Goal: Task Accomplishment & Management: Use online tool/utility

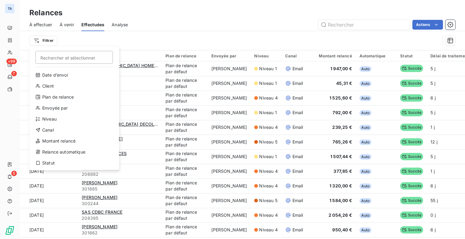
click at [182, 22] on html "TA +99 7 5 Relances À effectuer À venir Effectuées Analyse Actions Filtrer Rech…" at bounding box center [232, 119] width 465 height 239
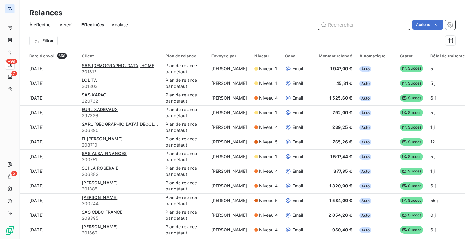
click at [345, 26] on input "text" at bounding box center [364, 25] width 92 height 10
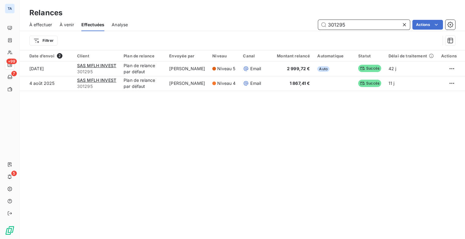
type input "301295"
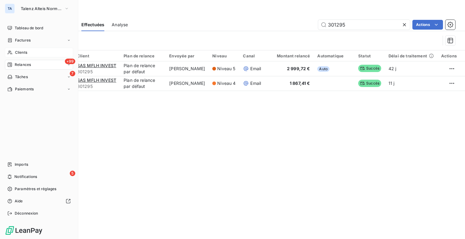
click at [26, 50] on div "Clients" at bounding box center [39, 53] width 68 height 10
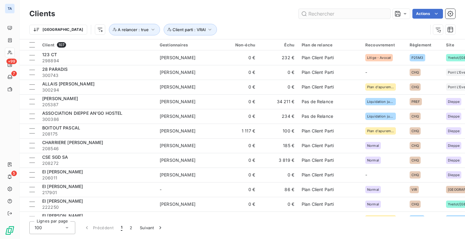
click at [327, 14] on input "text" at bounding box center [344, 14] width 92 height 10
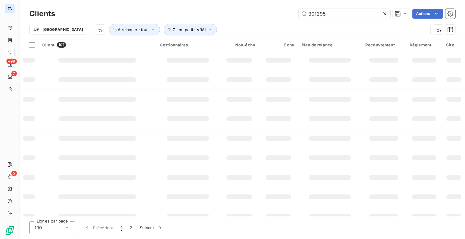
type input "301295"
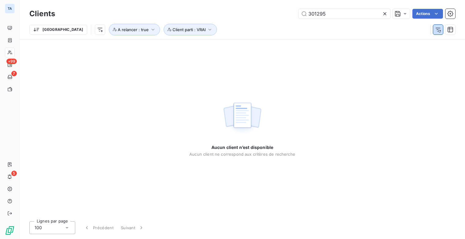
drag, startPoint x: 438, startPoint y: 30, endPoint x: 433, endPoint y: 30, distance: 4.9
click at [438, 30] on icon "button" at bounding box center [438, 30] width 6 height 6
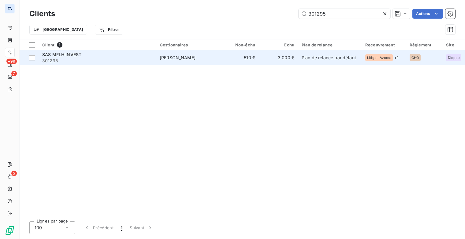
click at [59, 59] on span "301295" at bounding box center [97, 61] width 110 height 6
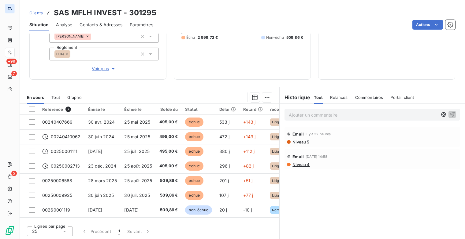
drag, startPoint x: 33, startPoint y: 108, endPoint x: 41, endPoint y: 108, distance: 8.3
click at [33, 108] on div at bounding box center [32, 110] width 6 height 6
click at [268, 97] on html "TA +99 7 5 Clients SAS MFLH INVEST - 301295 Situation Analyse Contacts & Adress…" at bounding box center [232, 119] width 465 height 239
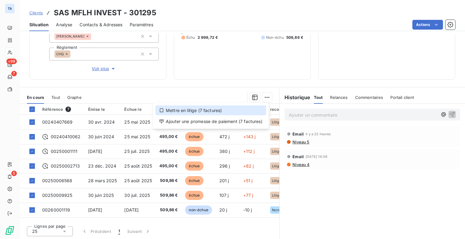
click at [211, 108] on div "Mettre en litige (7 factures)" at bounding box center [210, 111] width 111 height 10
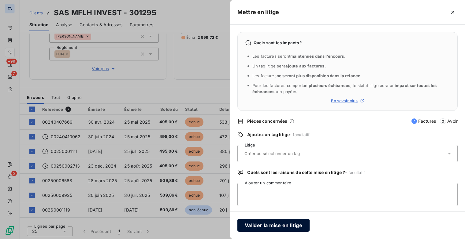
click at [298, 225] on button "Valider la mise en litige" at bounding box center [273, 225] width 72 height 13
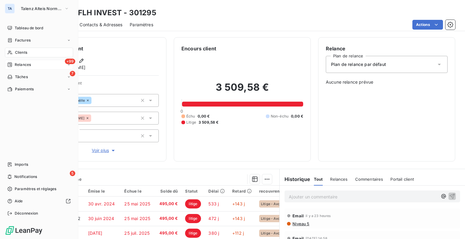
click at [21, 63] on span "Relances" at bounding box center [23, 65] width 16 height 6
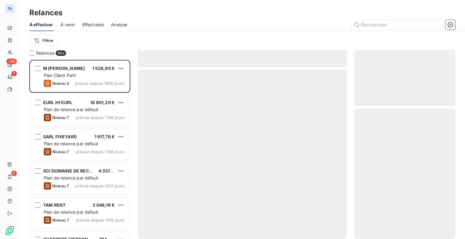
scroll to position [175, 96]
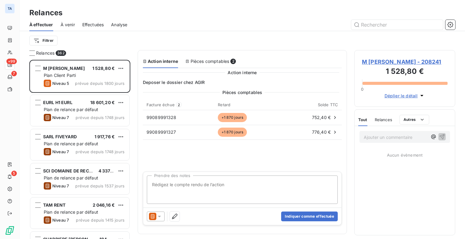
click at [93, 27] on span "Effectuées" at bounding box center [93, 25] width 22 height 6
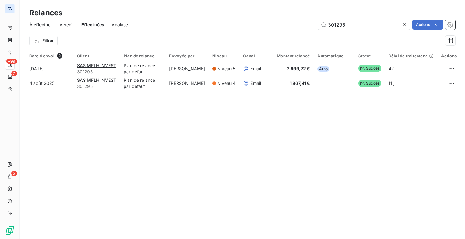
drag, startPoint x: 240, startPoint y: 29, endPoint x: 222, endPoint y: 31, distance: 17.8
click at [222, 31] on div "À effectuer À venir Effectuées Analyse 301295 Actions Filtrer" at bounding box center [242, 34] width 445 height 32
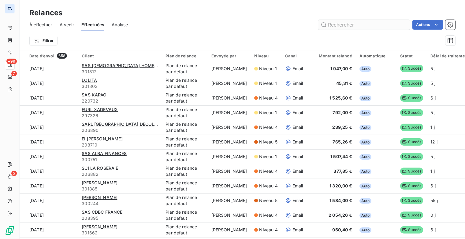
click at [350, 24] on input "text" at bounding box center [364, 25] width 92 height 10
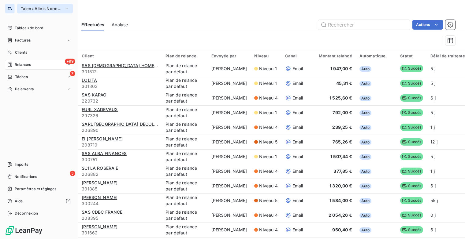
click at [70, 8] on button "Talenz Alteis Normandie Seine" at bounding box center [45, 9] width 56 height 10
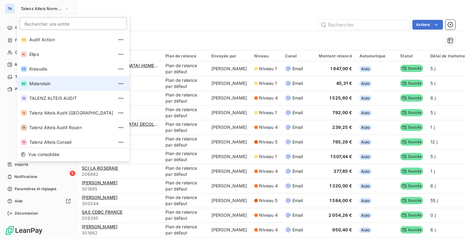
scroll to position [46, 0]
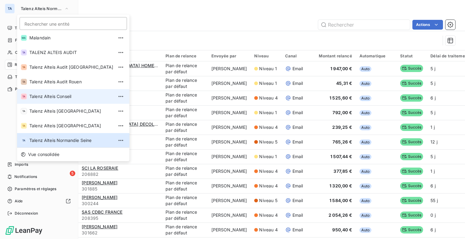
click at [68, 100] on li "TA Talenz Alteis Conseil" at bounding box center [73, 96] width 112 height 15
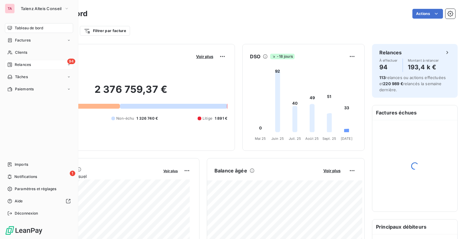
click at [30, 66] on span "Relances" at bounding box center [23, 65] width 16 height 6
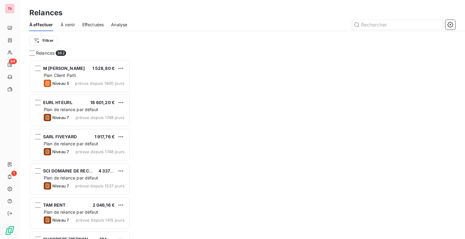
scroll to position [175, 96]
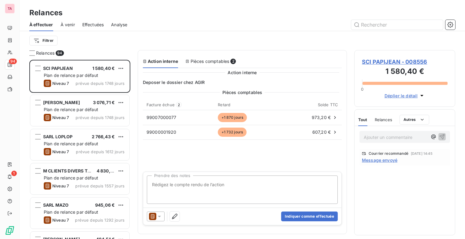
click at [93, 25] on span "Effectuées" at bounding box center [93, 25] width 22 height 6
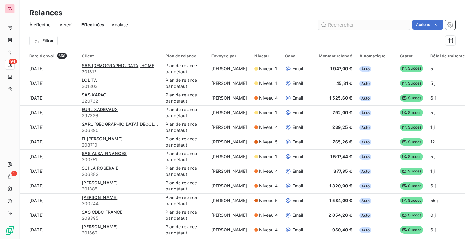
click at [361, 22] on input "text" at bounding box center [364, 25] width 92 height 10
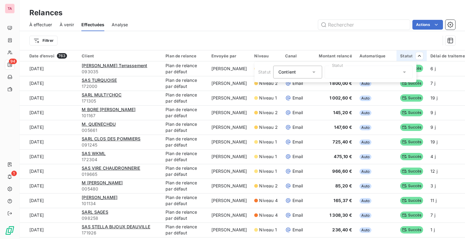
click at [346, 24] on html "TA 94 1 Relances À effectuer À venir Effectuées Analyse Actions Filtrer Date d’…" at bounding box center [232, 119] width 465 height 239
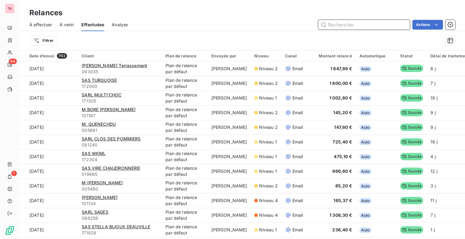
click at [346, 24] on input "text" at bounding box center [364, 25] width 92 height 10
type input "5042"
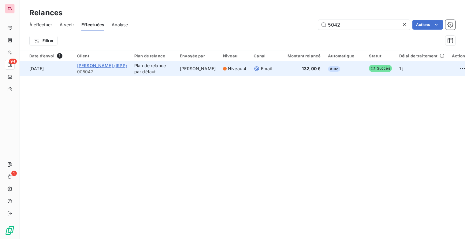
click at [121, 67] on span "[PERSON_NAME] (IRPP)" at bounding box center [102, 65] width 50 height 5
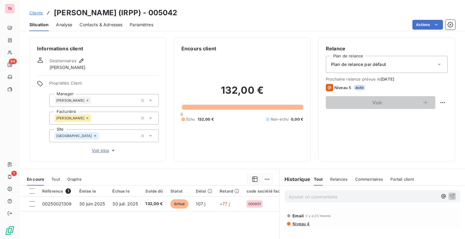
click at [296, 223] on span "Niveau 4" at bounding box center [301, 224] width 18 height 5
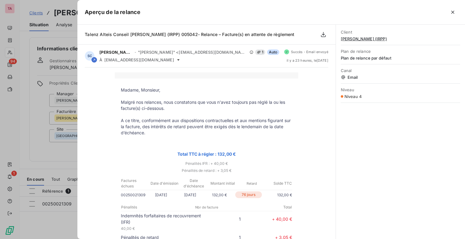
click at [450, 14] on icon "button" at bounding box center [452, 12] width 6 height 6
